Goal: Information Seeking & Learning: Compare options

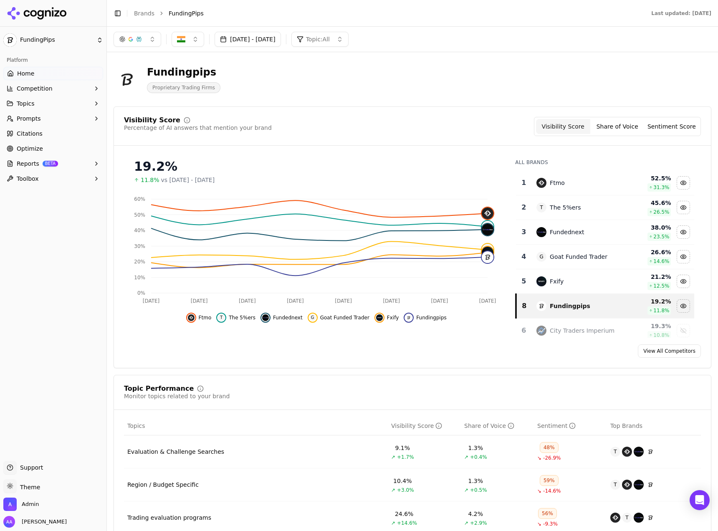
click at [265, 38] on button "[DATE] - [DATE]" at bounding box center [248, 39] width 66 height 15
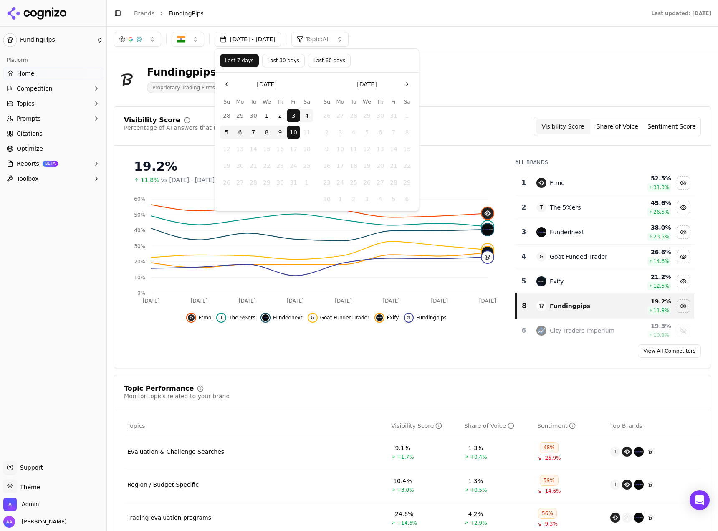
click at [317, 61] on button "Last 60 days" at bounding box center [329, 60] width 43 height 13
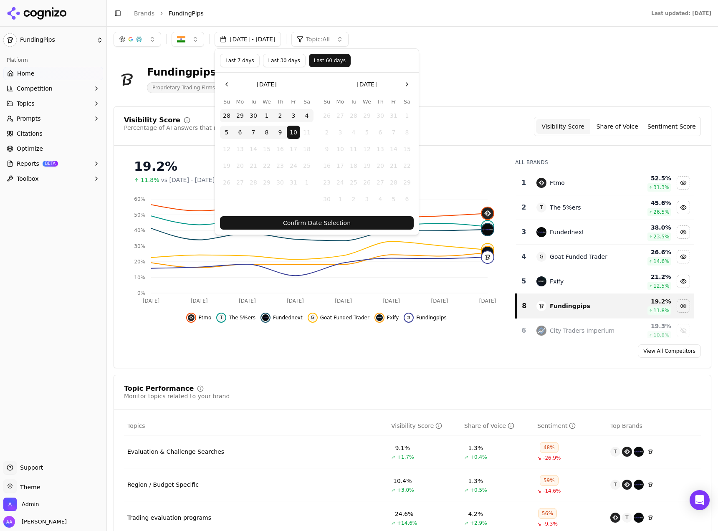
click at [316, 218] on button "Confirm Date Selection" at bounding box center [317, 222] width 194 height 13
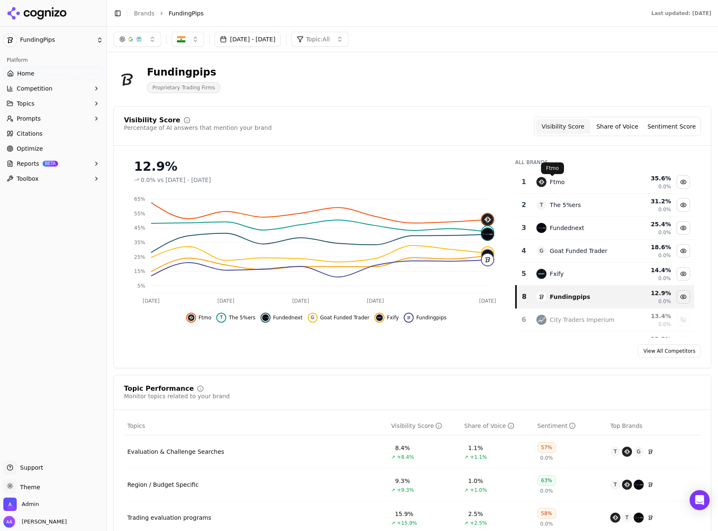
click at [551, 185] on div "Ftmo" at bounding box center [557, 182] width 15 height 8
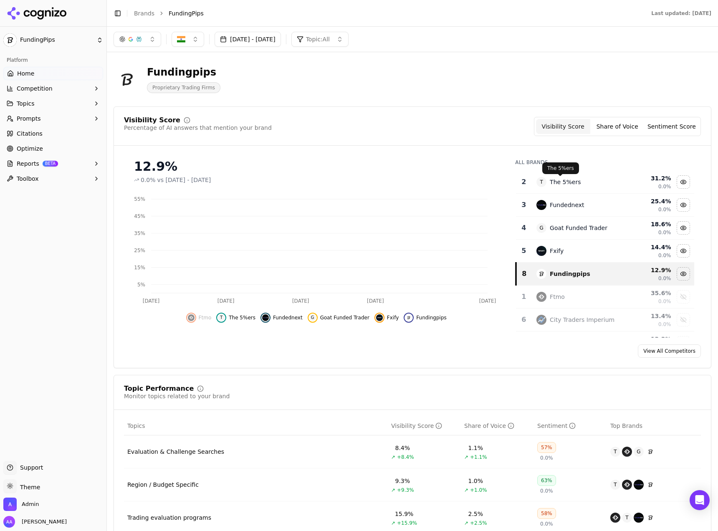
click at [551, 185] on div "The 5%ers" at bounding box center [565, 182] width 31 height 8
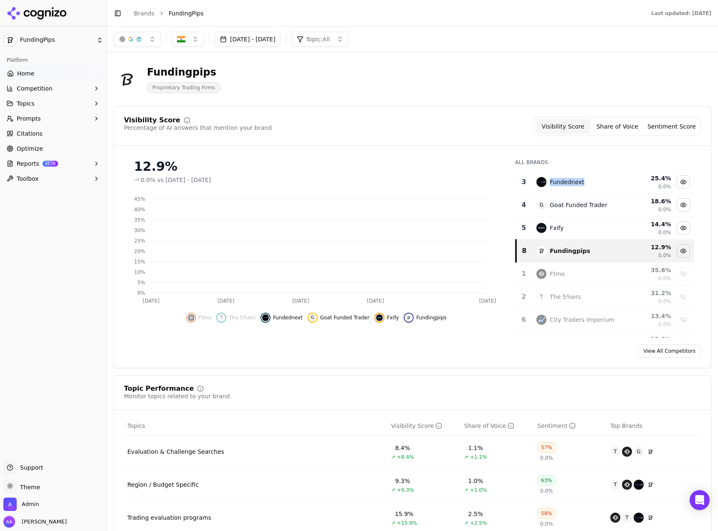
click at [551, 185] on div "Fundednext" at bounding box center [567, 182] width 34 height 8
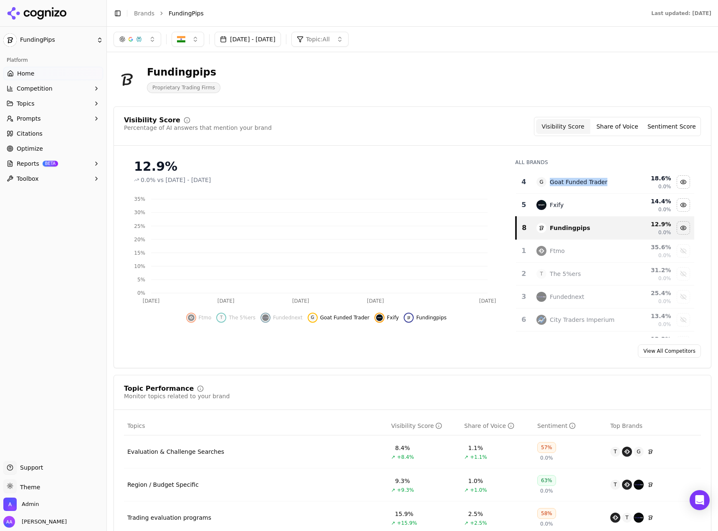
click at [551, 185] on div "Goat Funded Trader" at bounding box center [579, 182] width 58 height 8
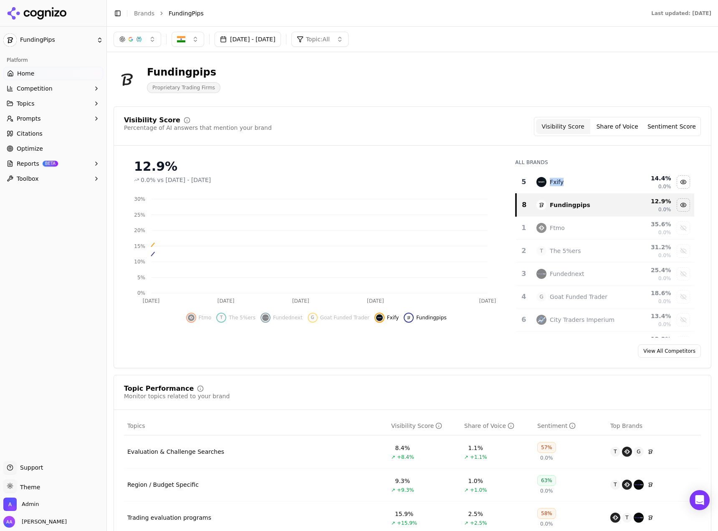
click at [551, 185] on div "Fxify" at bounding box center [557, 182] width 14 height 8
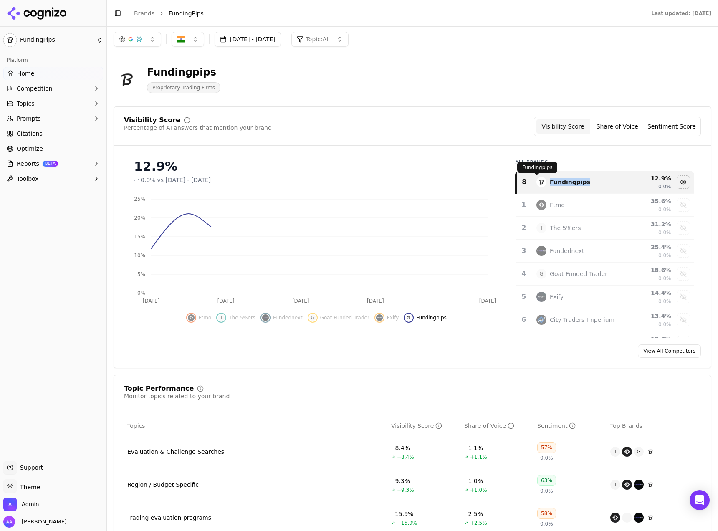
click at [449, 149] on div "Visibility Score Percentage of AI answers that mention your brand Visibility Sc…" at bounding box center [413, 237] width 598 height 262
click at [148, 38] on button "button" at bounding box center [138, 39] width 48 height 15
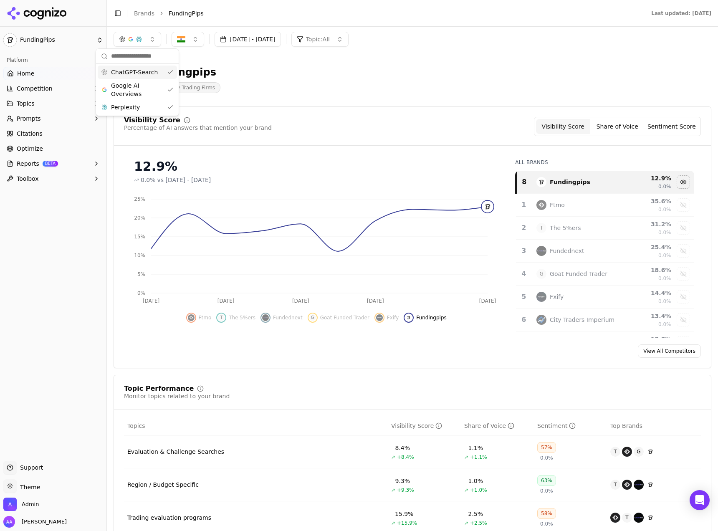
click at [147, 75] on span "ChatGPT-Search" at bounding box center [134, 72] width 47 height 8
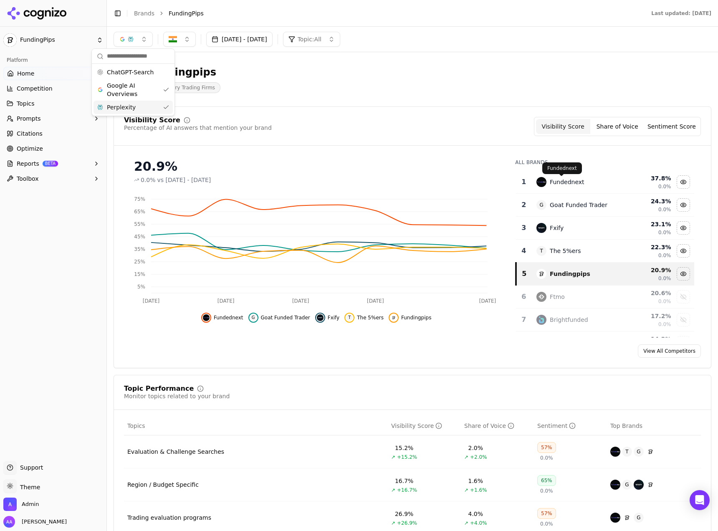
click at [558, 180] on div "Fundednext" at bounding box center [567, 182] width 34 height 8
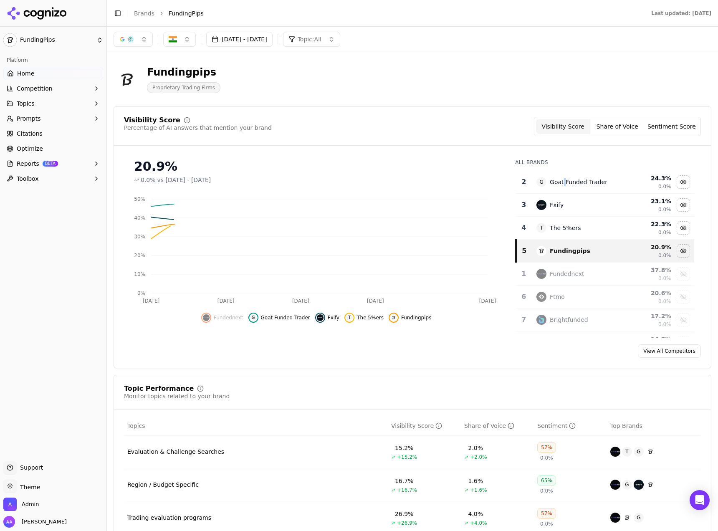
click at [558, 180] on div "Goat Funded Trader" at bounding box center [579, 182] width 58 height 8
click at [558, 180] on div "G Goat Funded Trader" at bounding box center [577, 182] width 82 height 10
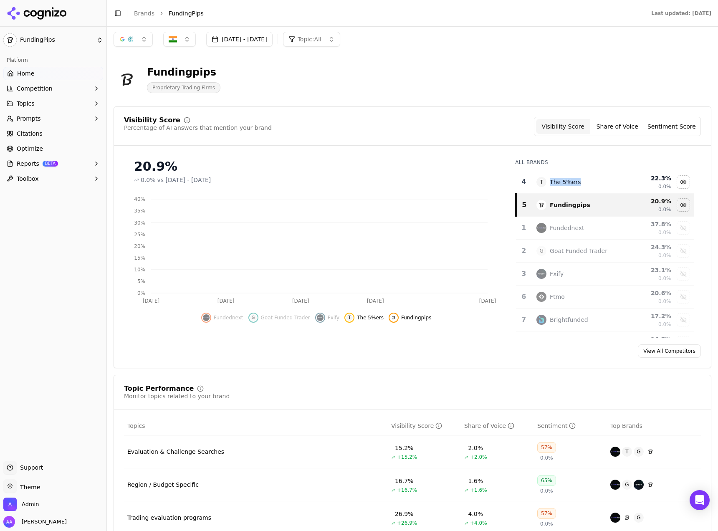
click at [558, 180] on div "The 5%ers" at bounding box center [565, 182] width 31 height 8
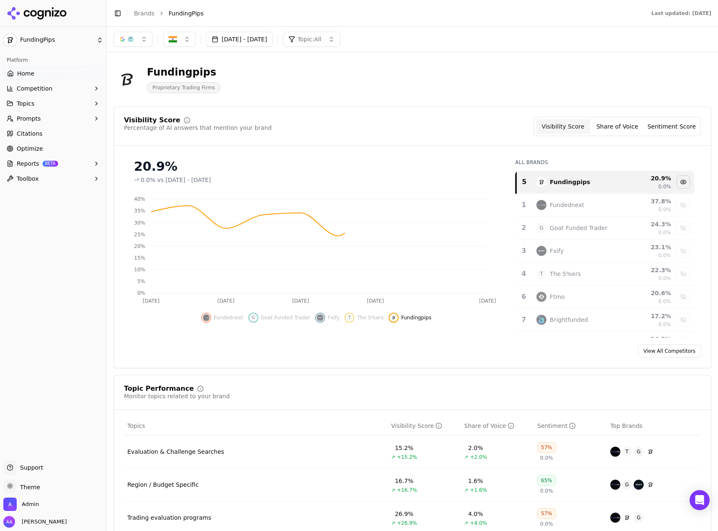
click at [430, 133] on div "Visibility Score Percentage of AI answers that mention your brand Visibility Sc…" at bounding box center [412, 126] width 577 height 19
click at [141, 39] on button "button" at bounding box center [133, 39] width 39 height 15
click at [153, 88] on span "Google AI Overviews" at bounding box center [133, 89] width 53 height 17
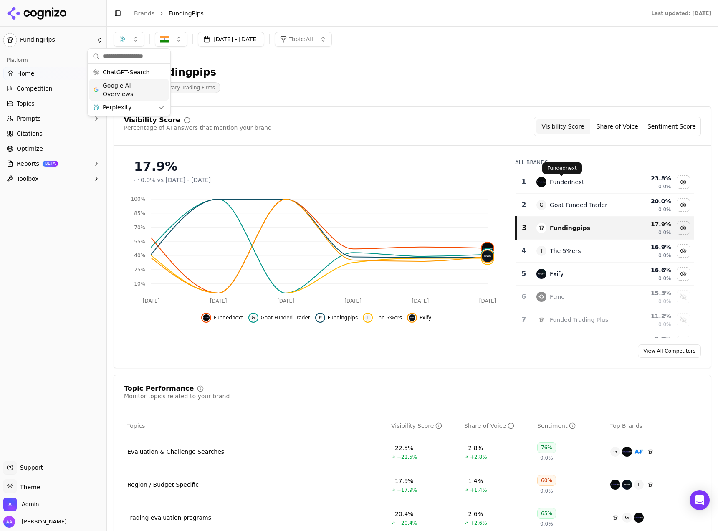
click at [555, 180] on div "Fundednext" at bounding box center [567, 182] width 34 height 8
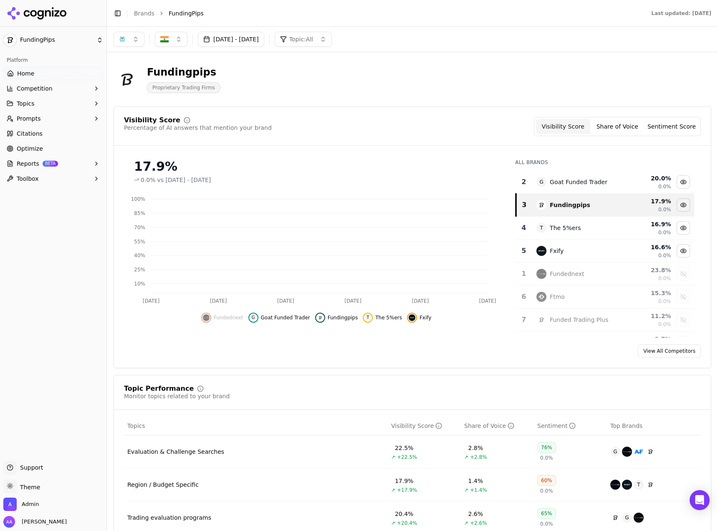
click at [555, 180] on div "Goat Funded Trader" at bounding box center [579, 182] width 58 height 8
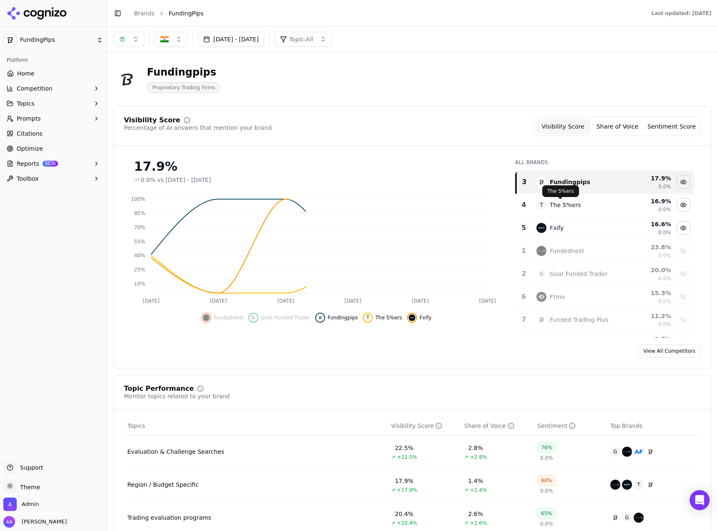
click at [558, 203] on div "The 5%ers" at bounding box center [565, 205] width 31 height 8
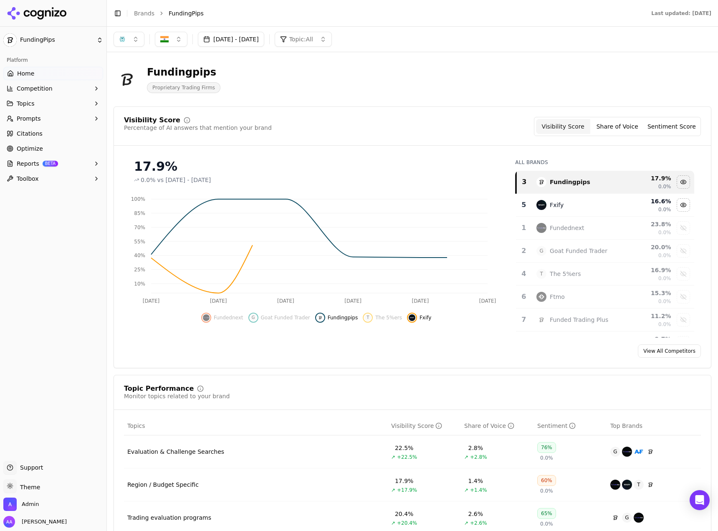
click at [557, 206] on div "Fxify" at bounding box center [557, 205] width 14 height 8
click at [122, 42] on div "button" at bounding box center [122, 39] width 7 height 7
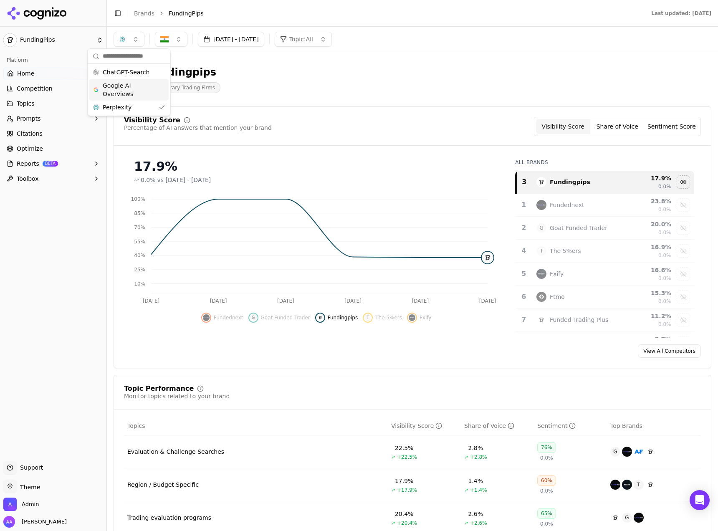
click at [143, 78] on div "ChatGPT-Search" at bounding box center [128, 72] width 79 height 13
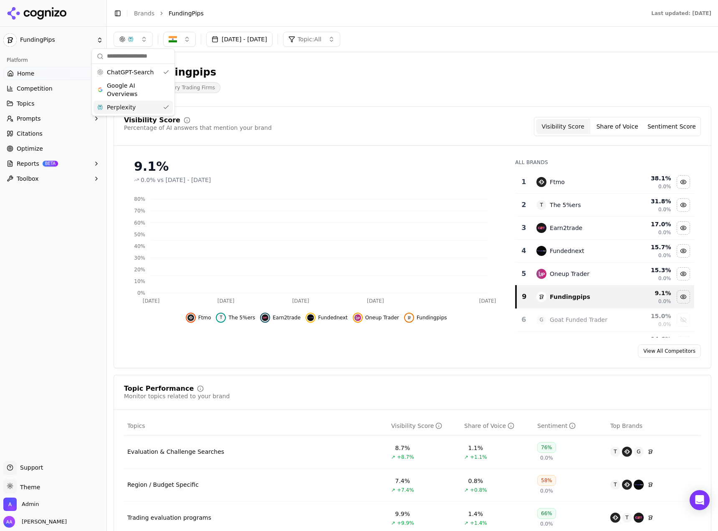
drag, startPoint x: 158, startPoint y: 112, endPoint x: 167, endPoint y: 114, distance: 8.6
click at [158, 112] on div "Perplexity" at bounding box center [132, 107] width 79 height 13
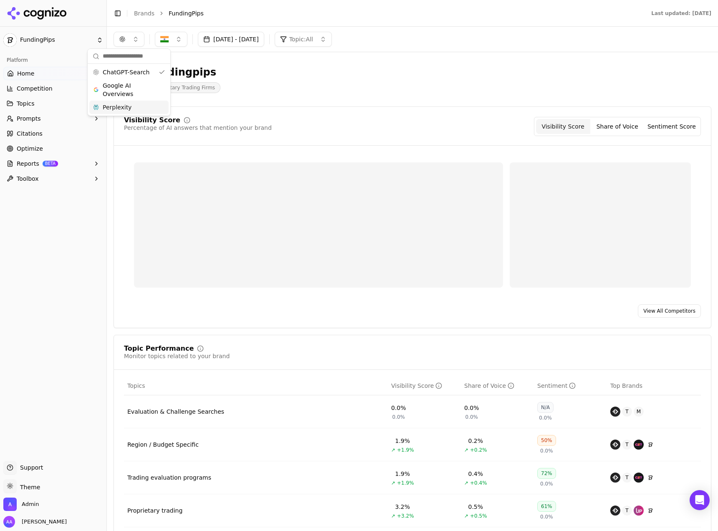
click at [293, 88] on div "Fundingpips Proprietary Trading Firms" at bounding box center [301, 80] width 374 height 28
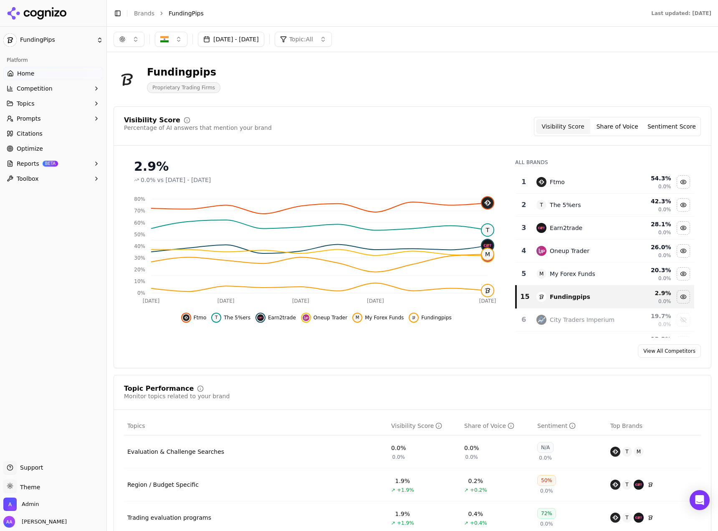
click at [132, 38] on button "button" at bounding box center [129, 39] width 31 height 15
click at [145, 83] on span "Google AI Overviews" at bounding box center [129, 89] width 53 height 17
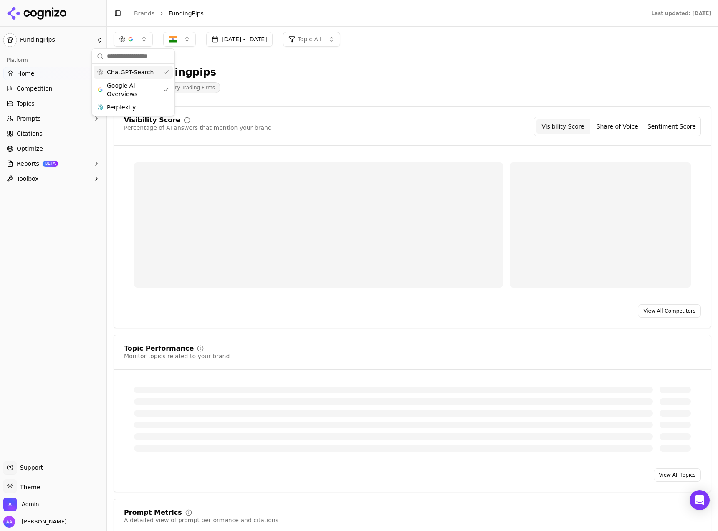
click at [147, 74] on span "ChatGPT-Search" at bounding box center [130, 72] width 47 height 8
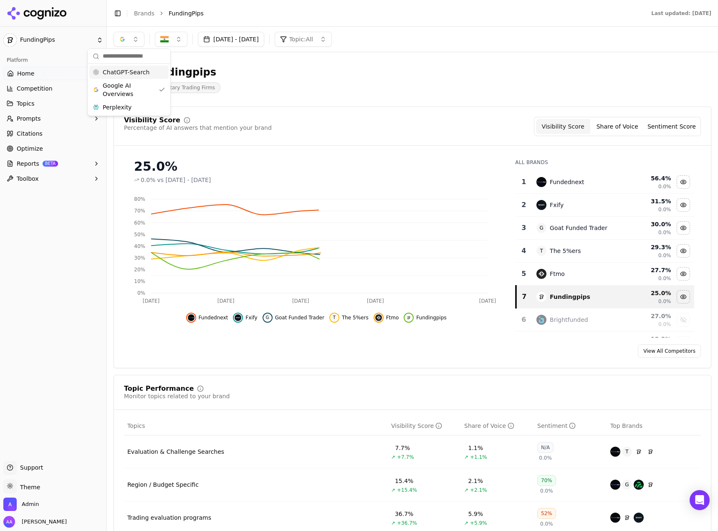
click at [334, 96] on div "Fundingpips Proprietary Trading Firms" at bounding box center [413, 79] width 598 height 41
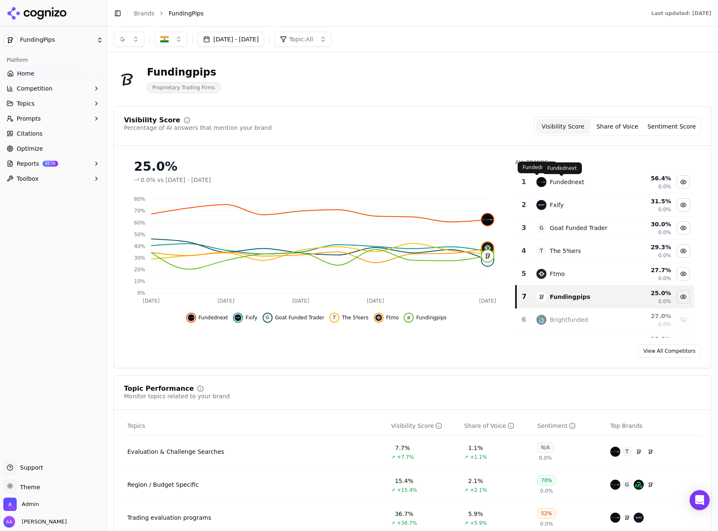
click at [565, 180] on div "Fundednext" at bounding box center [567, 182] width 34 height 8
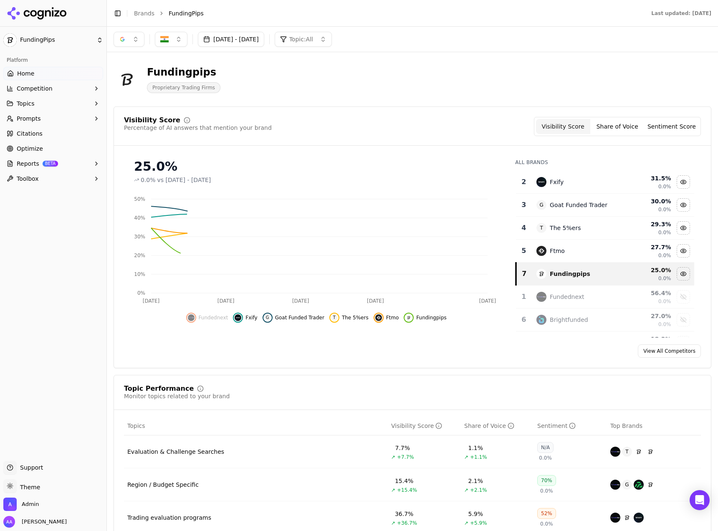
click at [565, 180] on div "Fxify" at bounding box center [577, 182] width 82 height 10
click at [563, 180] on div "Fxify" at bounding box center [557, 182] width 14 height 8
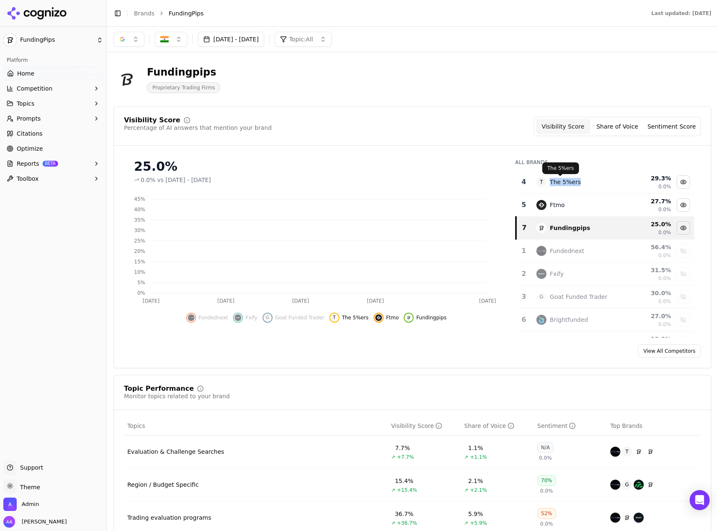
click at [564, 180] on div "The 5%ers" at bounding box center [565, 182] width 31 height 8
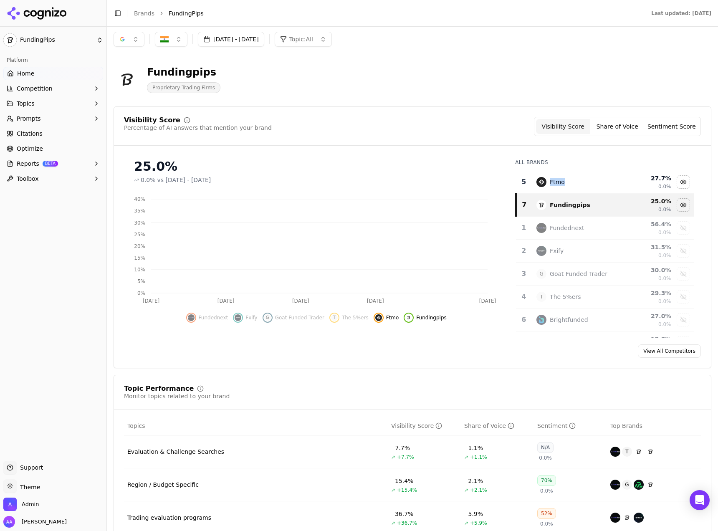
click at [564, 180] on div "Ftmo" at bounding box center [577, 182] width 82 height 10
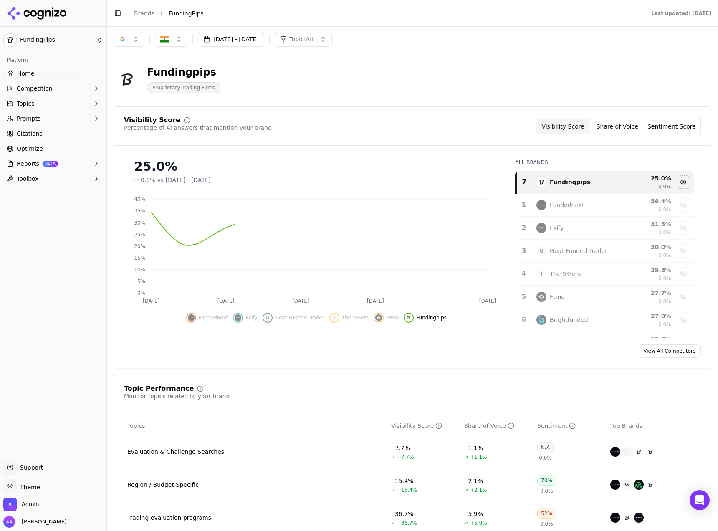
click at [435, 138] on div "Visibility Score Percentage of AI answers that mention your brand Visibility Sc…" at bounding box center [412, 131] width 597 height 29
click at [386, 125] on div "Visibility Score Percentage of AI answers that mention your brand Visibility Sc…" at bounding box center [412, 126] width 577 height 19
